Goal: Information Seeking & Learning: Learn about a topic

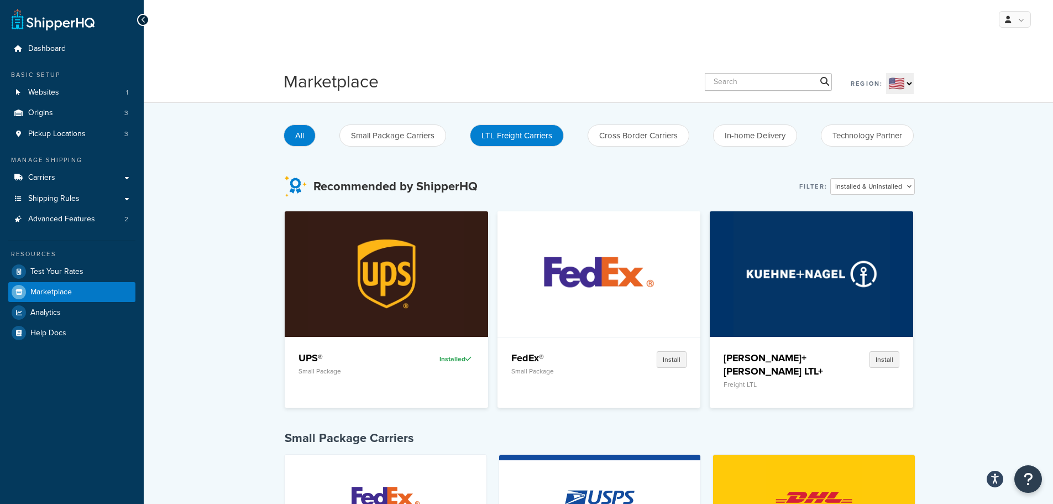
click at [514, 134] on button "LTL Freight Carriers" at bounding box center [517, 135] width 94 height 22
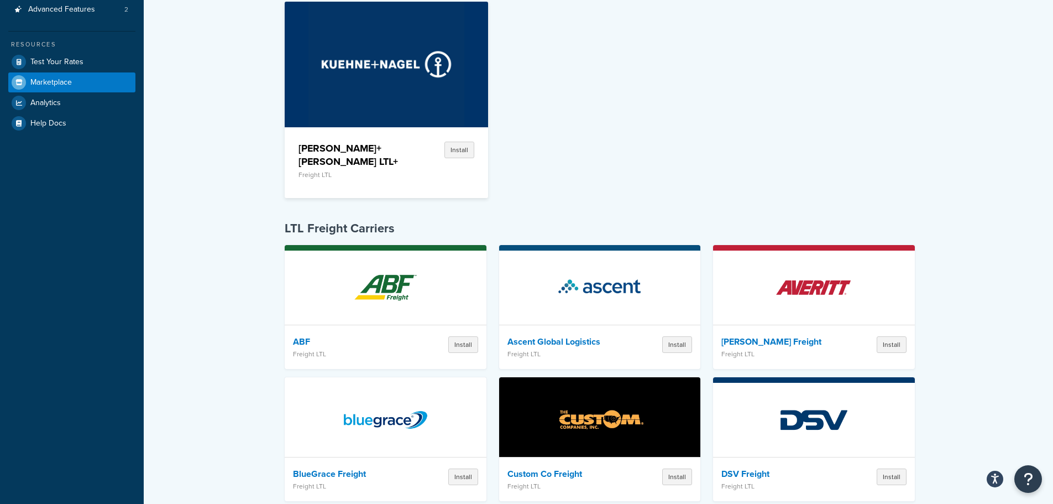
scroll to position [221, 0]
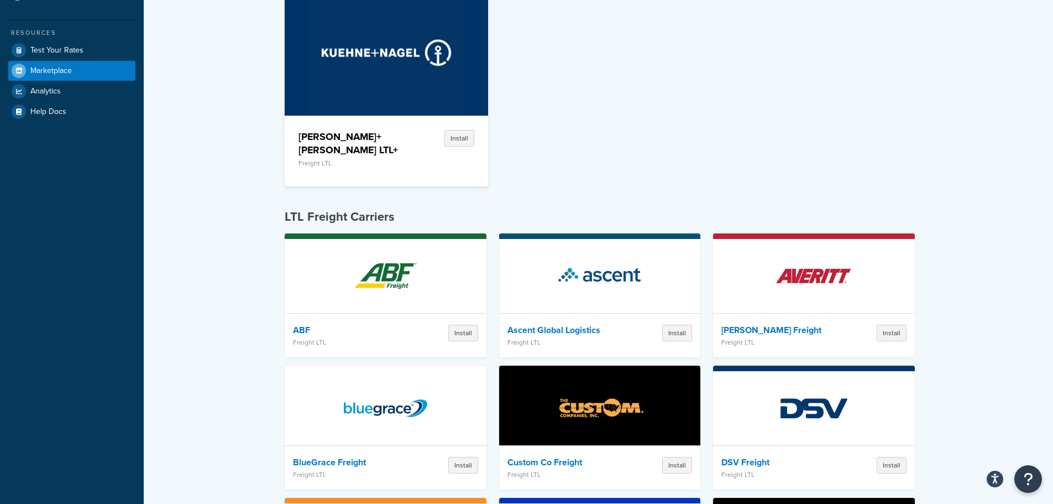
click at [607, 127] on div "[PERSON_NAME]+[PERSON_NAME] LTL+ Freight LTL Install" at bounding box center [600, 92] width 630 height 205
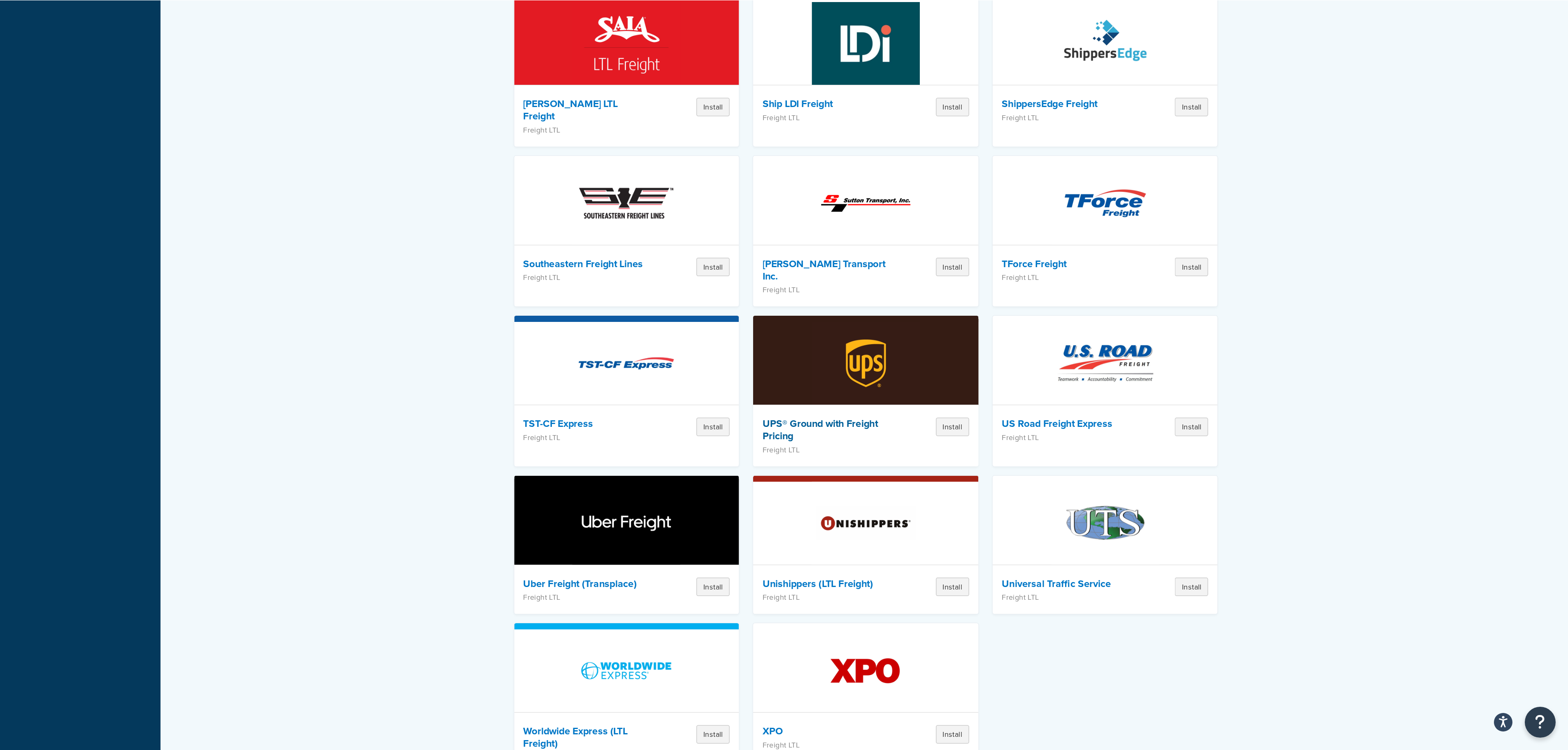
scroll to position [904, 0]
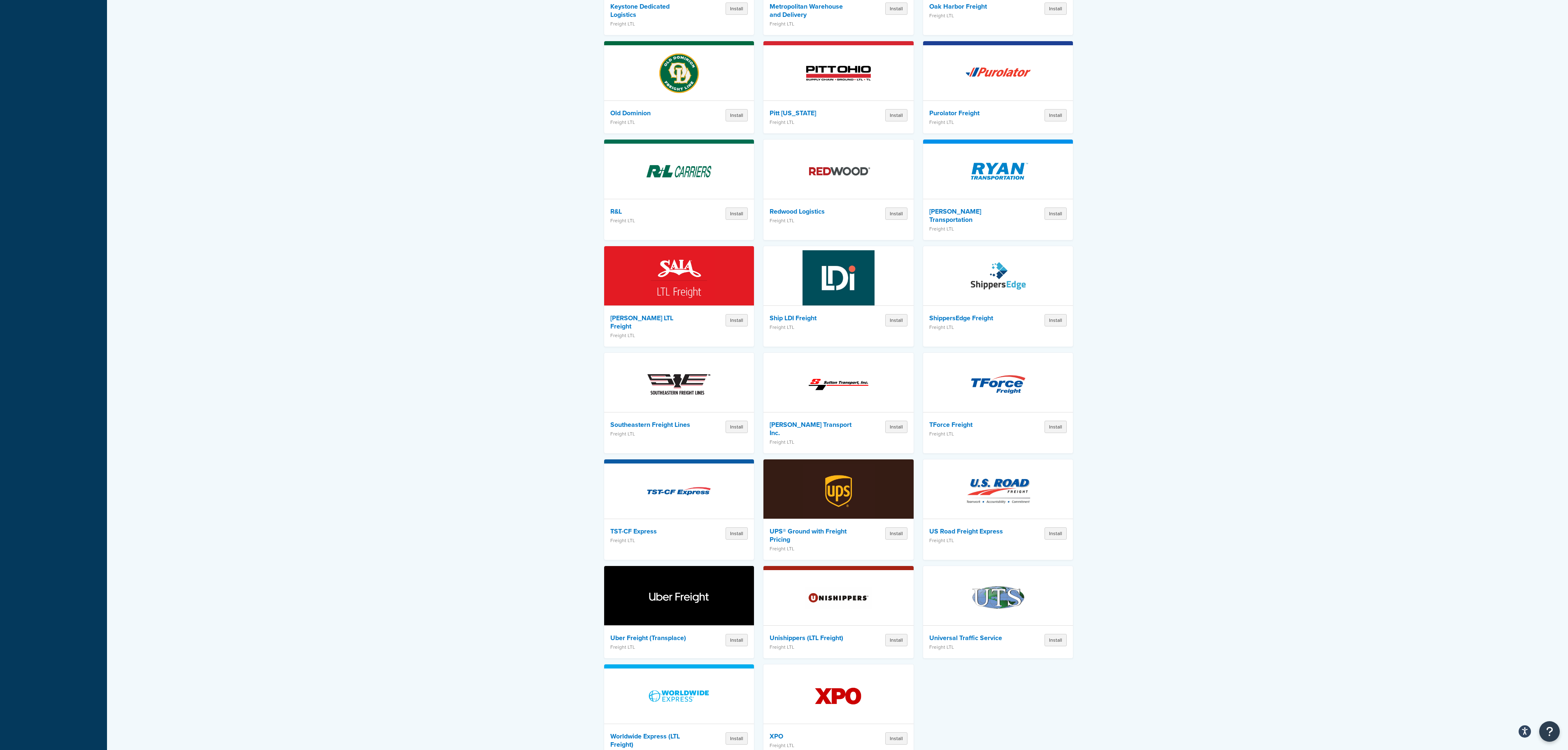
click at [784, 319] on div "LTL Freight Carriers ABF Freight LTL Install Ascent Global Logistics Freight LT…" at bounding box center [838, 93] width 1438 height 1356
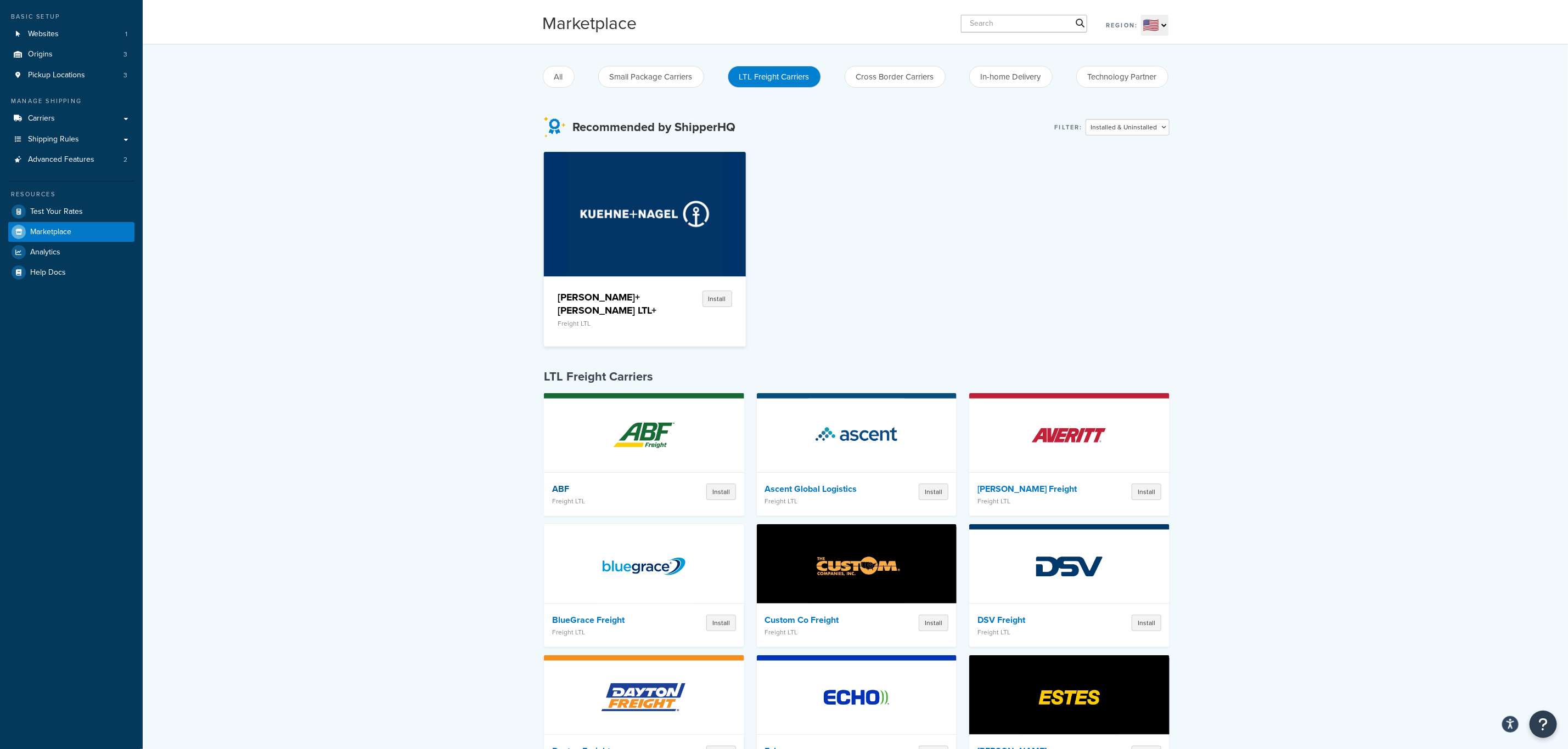
scroll to position [0, 0]
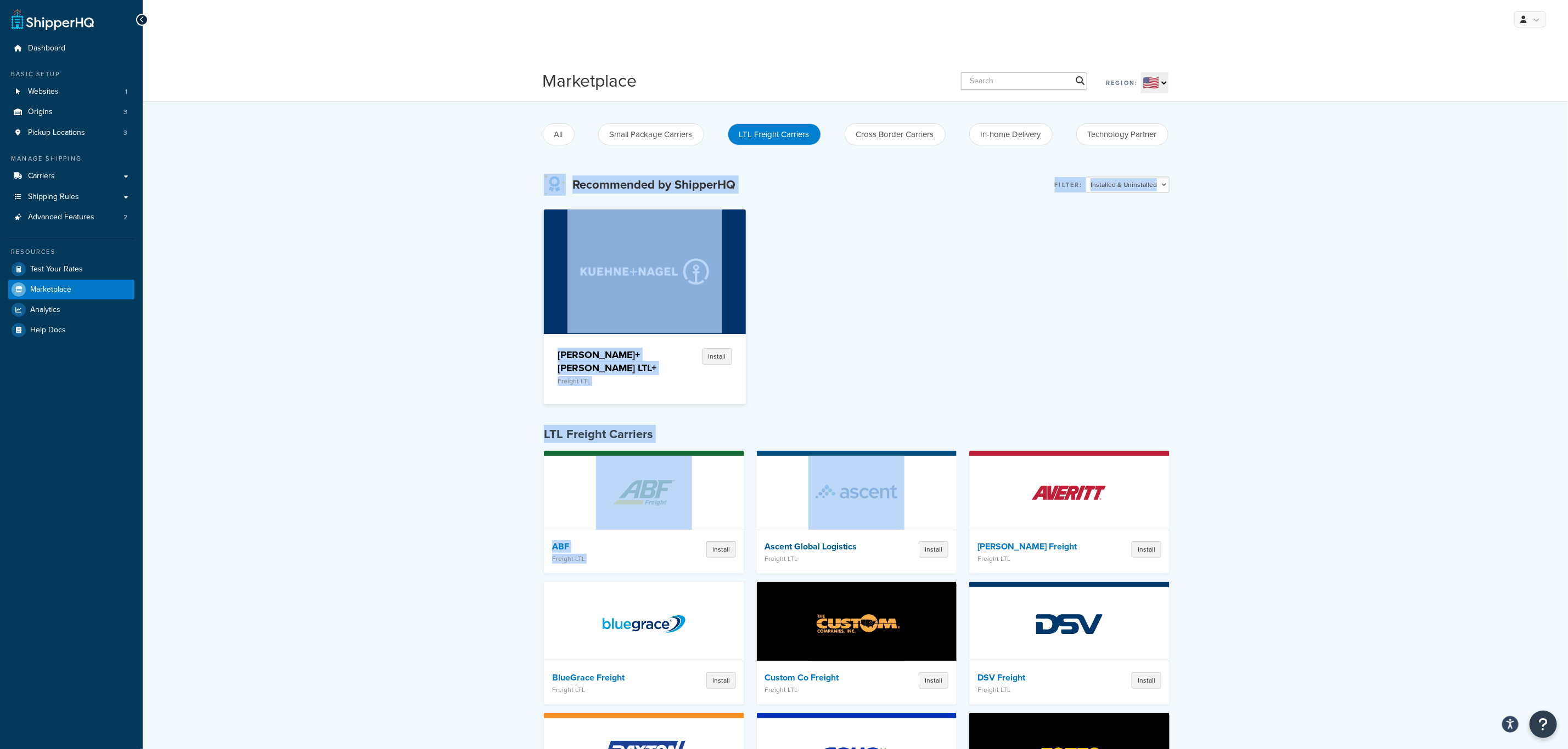
drag, startPoint x: 546, startPoint y: 174, endPoint x: 942, endPoint y: 441, distance: 477.6
click at [1045, 269] on div "[PERSON_NAME]+[PERSON_NAME] LTL+ Freight LTL Install" at bounding box center [856, 311] width 625 height 203
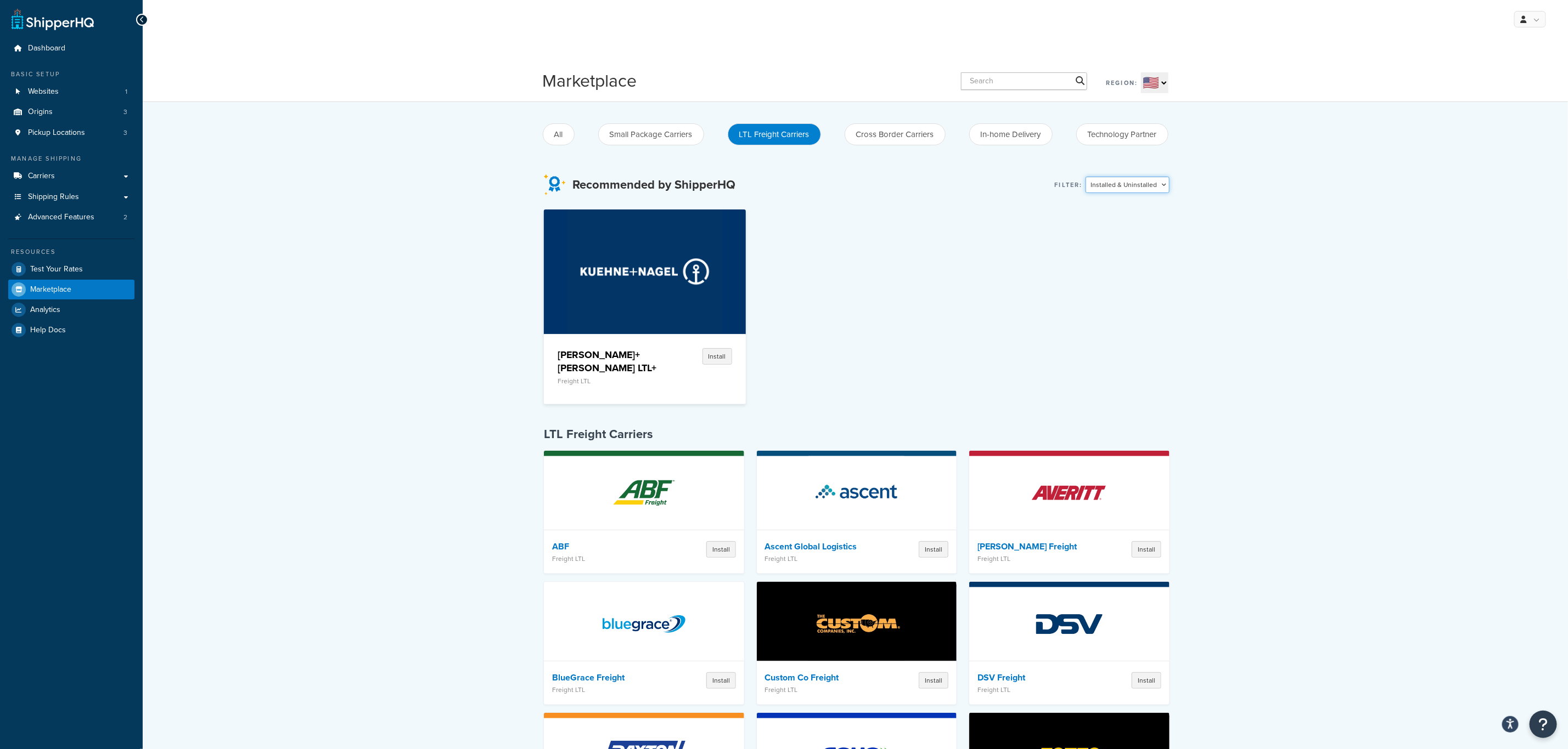
click at [1045, 187] on select "Installed & Uninstalled Installed Uninstalled" at bounding box center [1127, 185] width 84 height 17
click at [1045, 187] on select "Installed & Uninstalled Installed Uninstalled" at bounding box center [1127, 185] width 84 height 17
click at [1045, 84] on select "🇺🇸 🇬🇧 🇨🇦 🇦🇺 🇪🇺 🌐" at bounding box center [1154, 82] width 28 height 21
select select "CA"
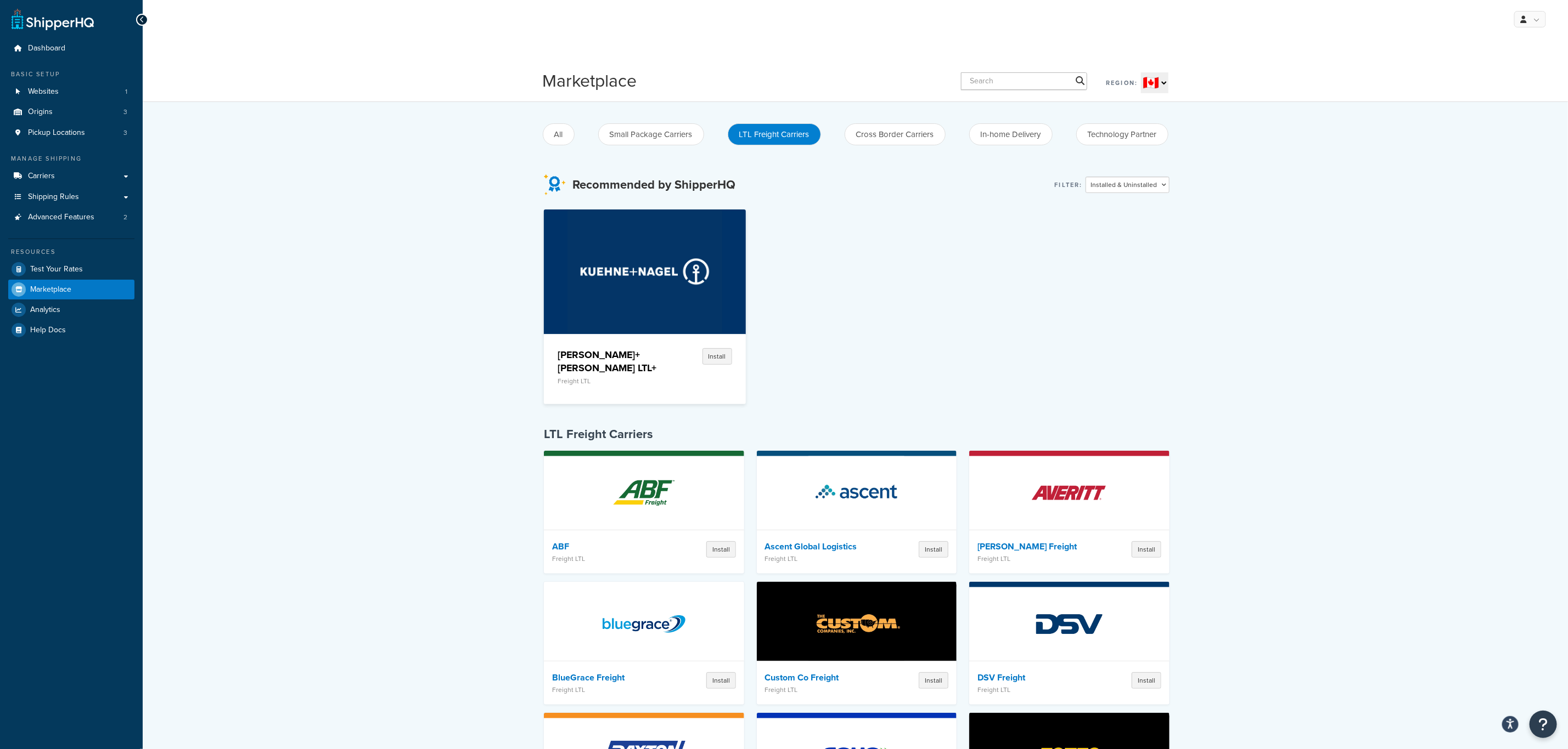
click at [1045, 73] on select "🇺🇸 🇬🇧 🇨🇦 🇦🇺 🇪🇺 🌐" at bounding box center [1154, 82] width 28 height 21
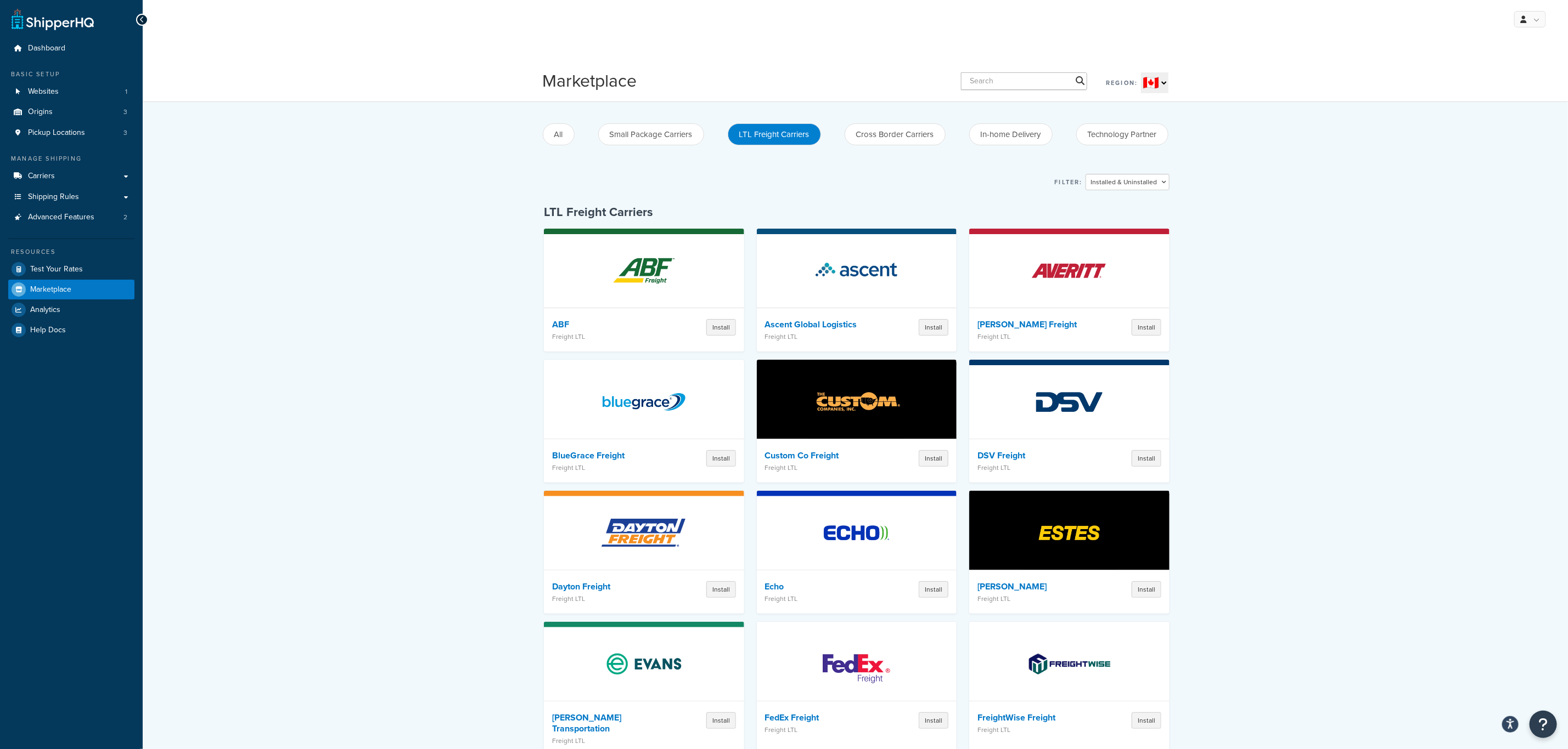
click at [1045, 82] on select "🇺🇸 🇬🇧 🇨🇦 🇦🇺 🇪🇺 🌐" at bounding box center [1154, 82] width 28 height 21
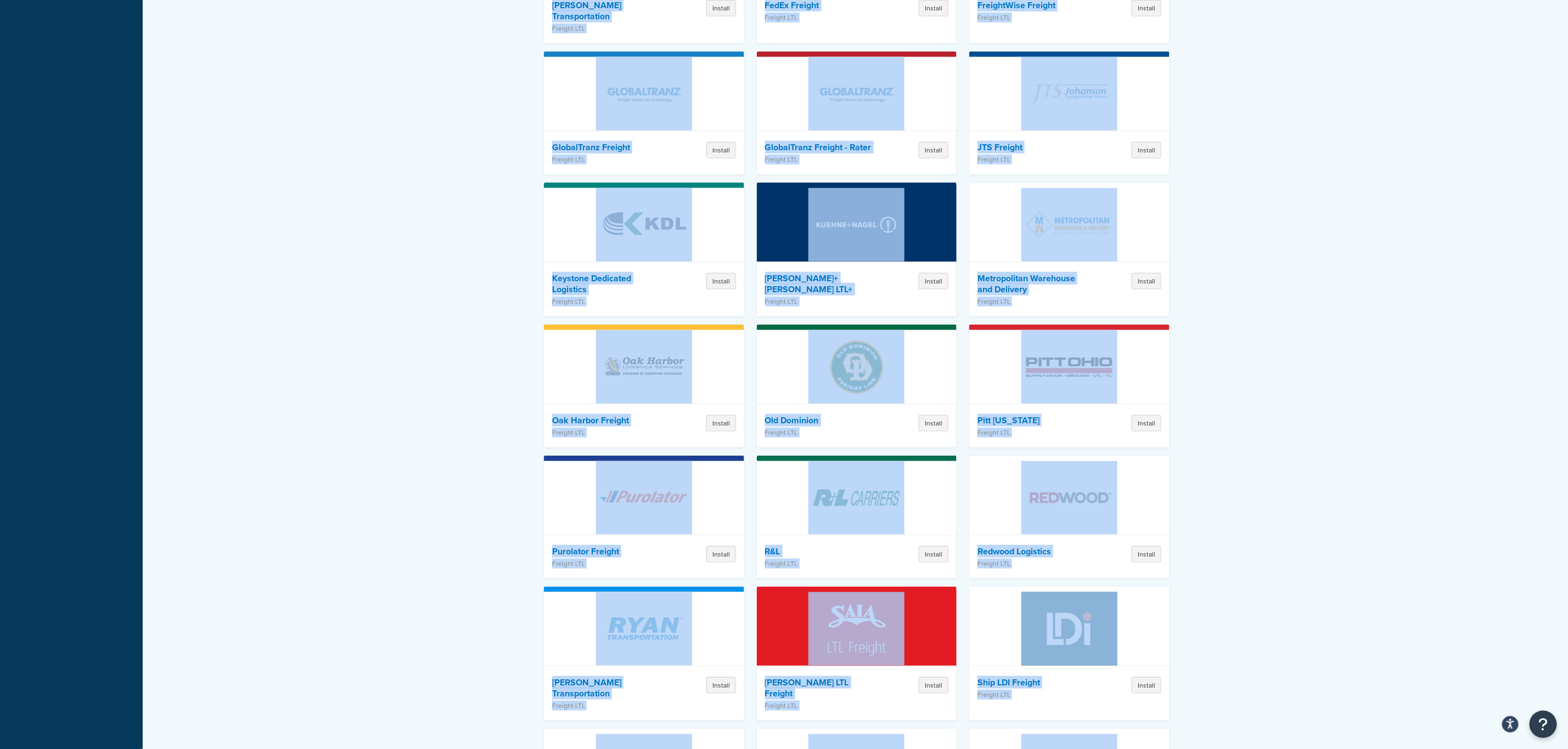
scroll to position [1244, 0]
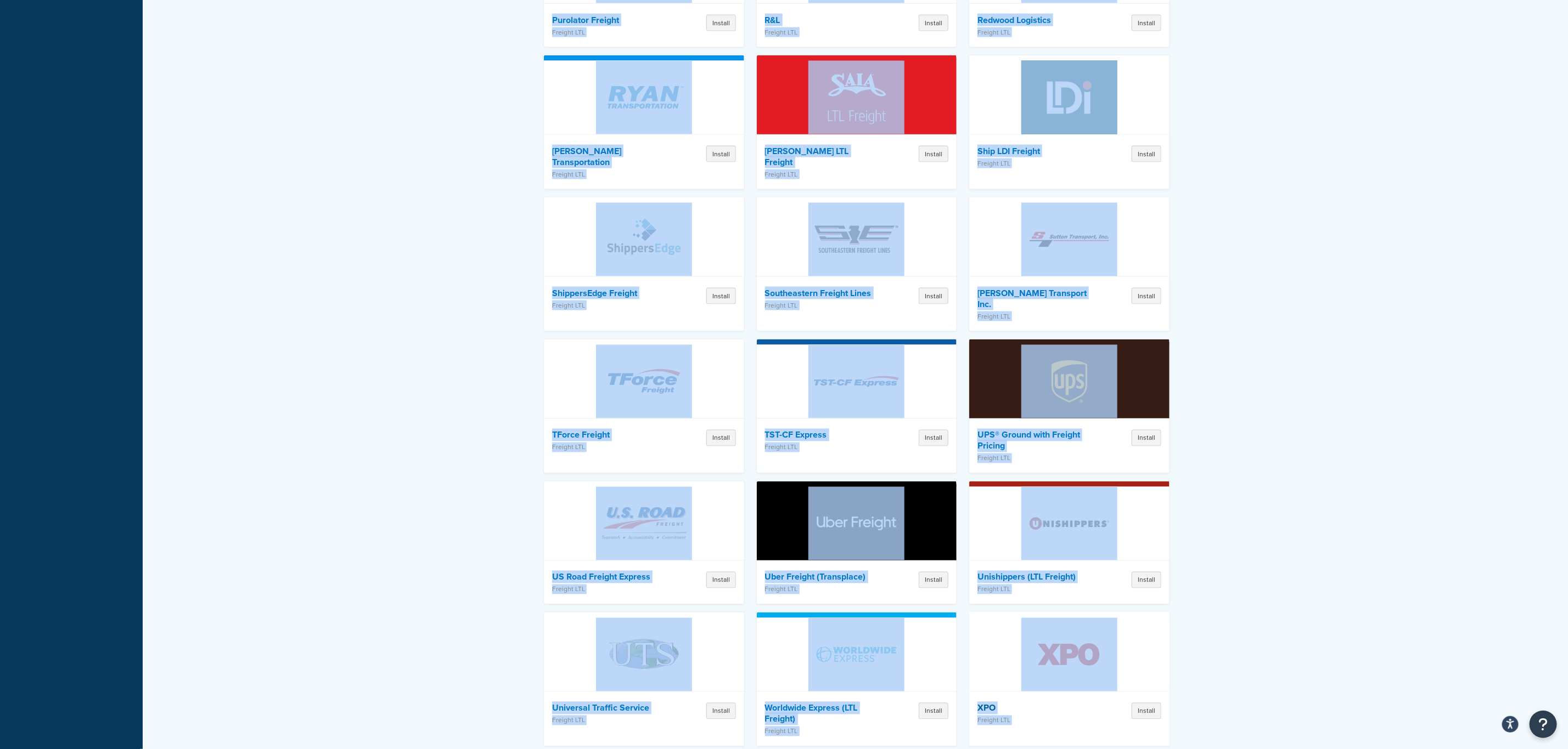
drag, startPoint x: 542, startPoint y: 212, endPoint x: 1169, endPoint y: 696, distance: 792.1
copy body "LTL Freight Carriers ABF Freight LTL Install Ascent Global Logistics Freight LT…"
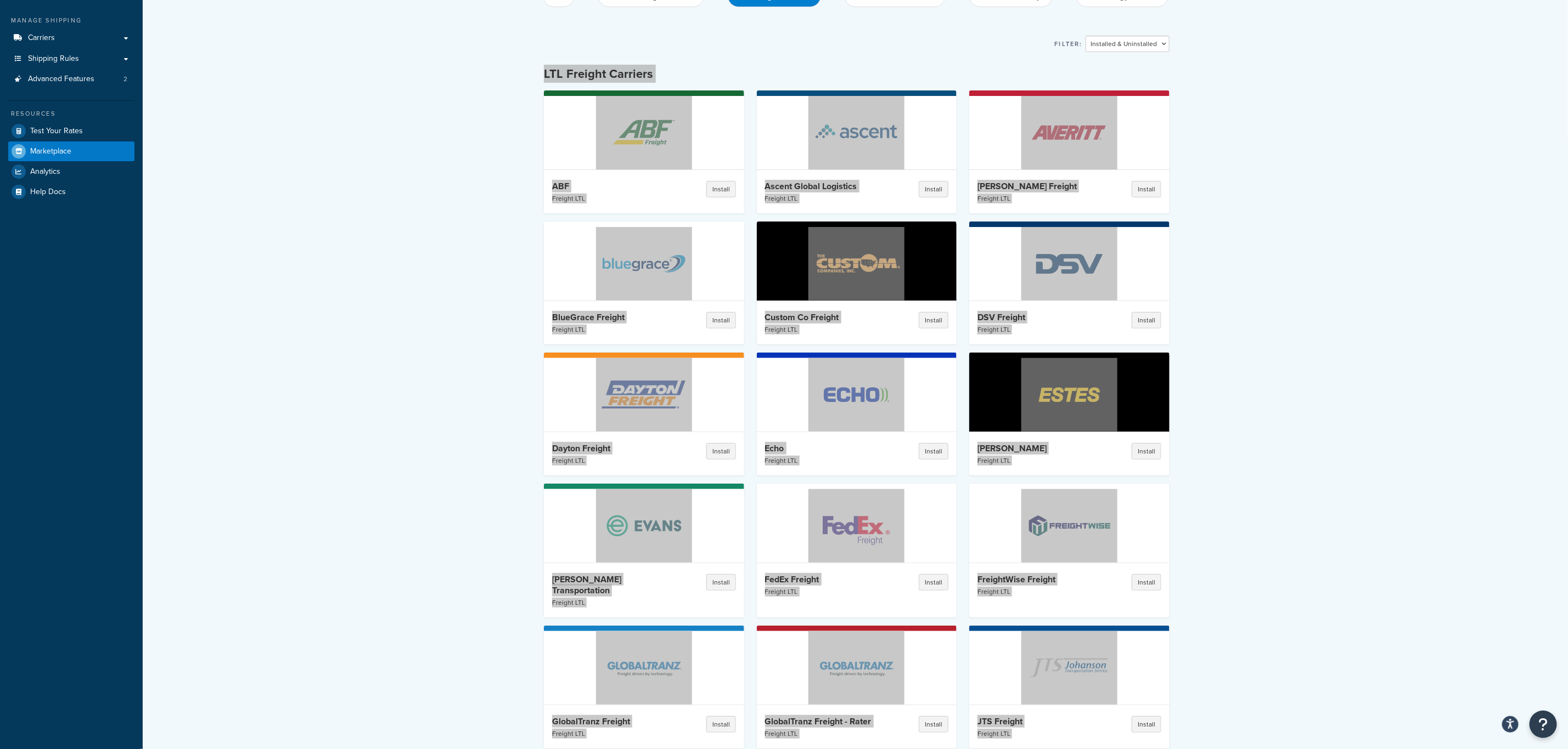
scroll to position [0, 0]
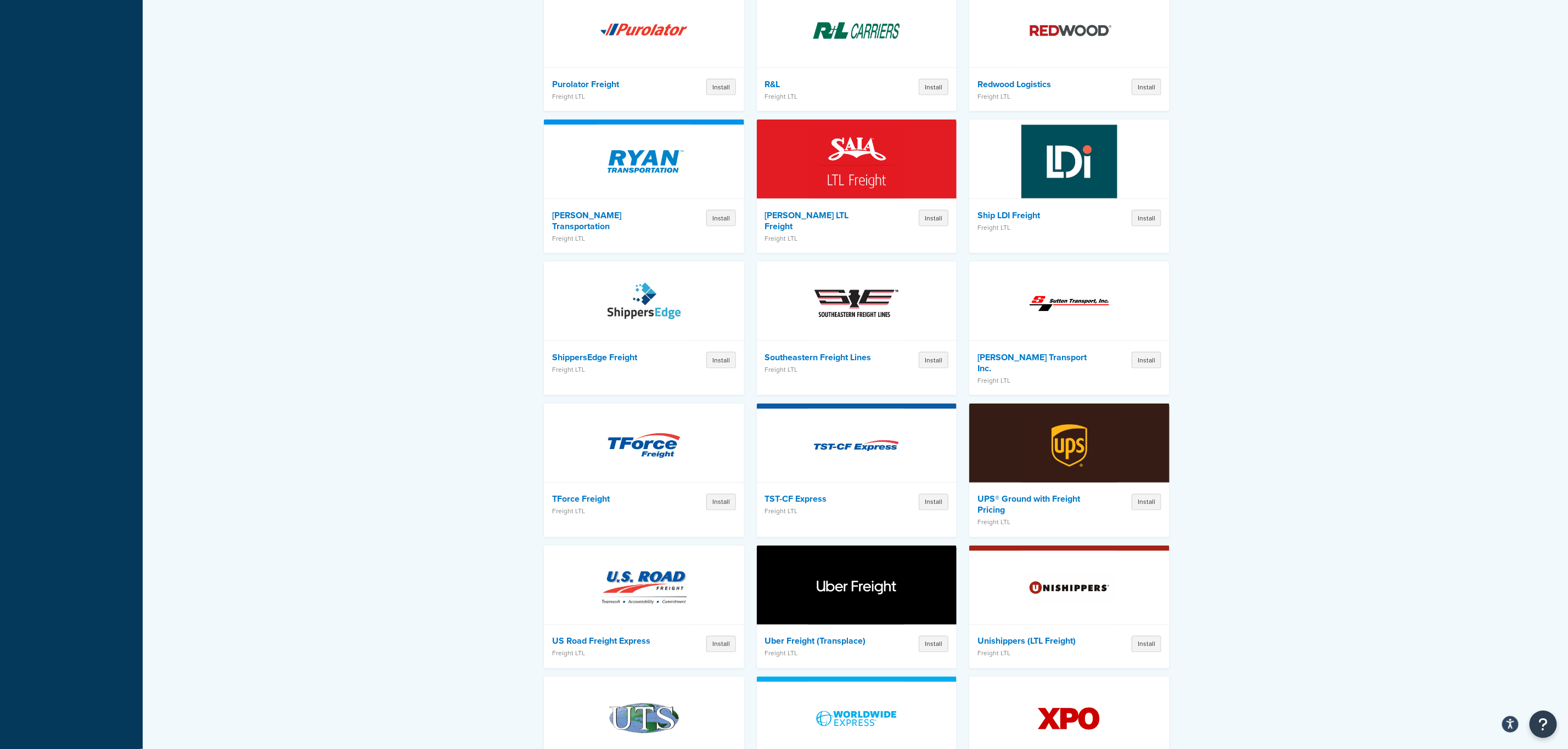
scroll to position [1244, 0]
